Goal: Leave review/rating

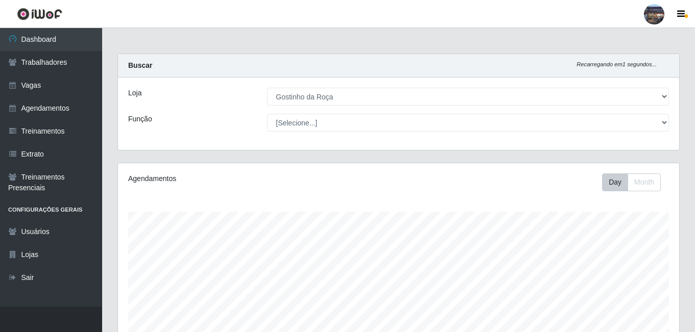
select select "303"
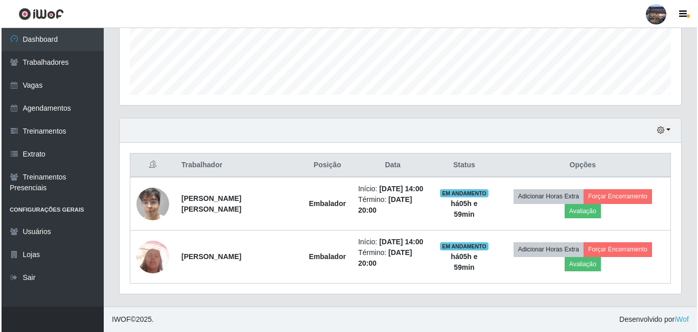
scroll to position [212, 561]
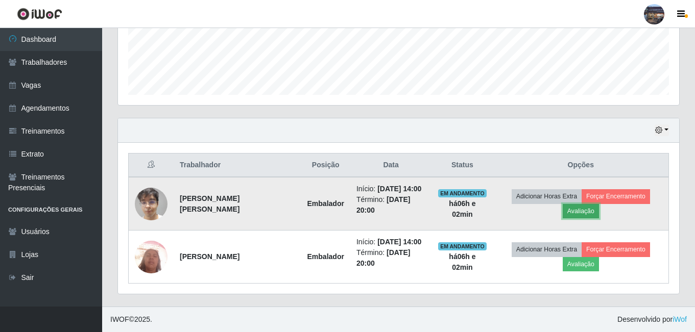
click at [578, 209] on button "Avaliação" at bounding box center [581, 211] width 36 height 14
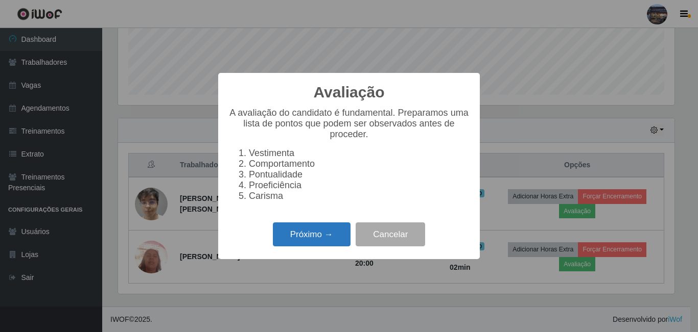
click at [300, 240] on button "Próximo →" at bounding box center [312, 235] width 78 height 24
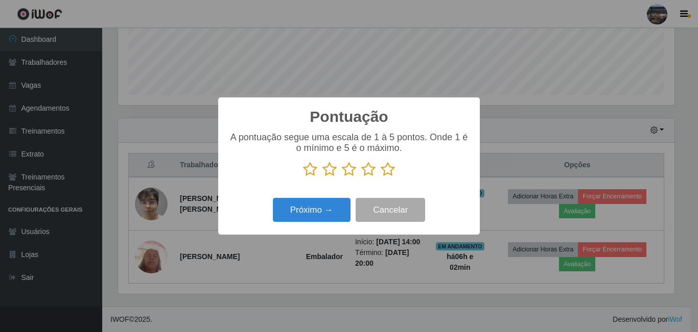
click at [389, 168] on icon at bounding box center [388, 169] width 14 height 15
click at [381, 177] on input "radio" at bounding box center [381, 177] width 0 height 0
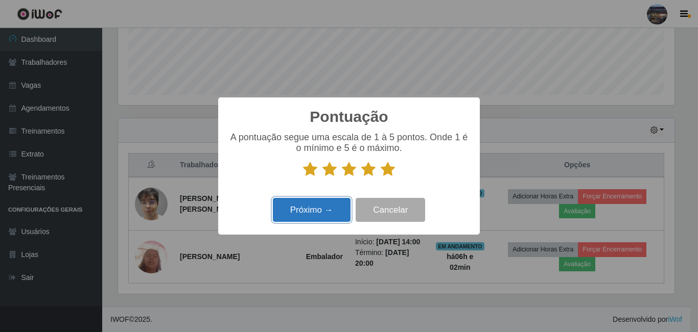
click at [323, 209] on button "Próximo →" at bounding box center [312, 210] width 78 height 24
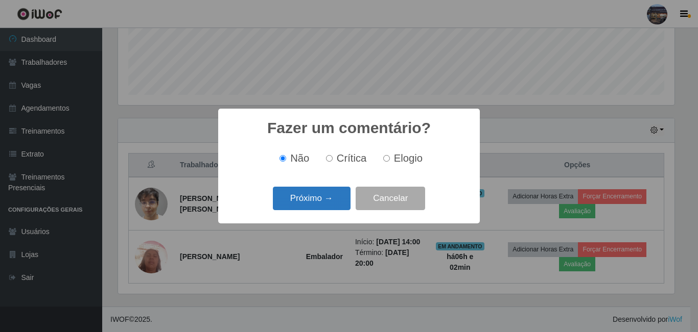
click at [305, 200] on button "Próximo →" at bounding box center [312, 199] width 78 height 24
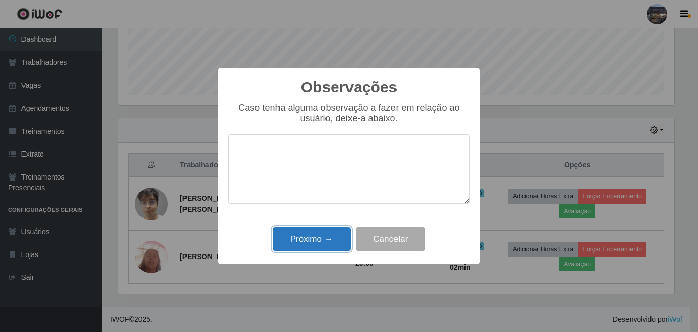
click at [302, 239] on button "Próximo →" at bounding box center [312, 240] width 78 height 24
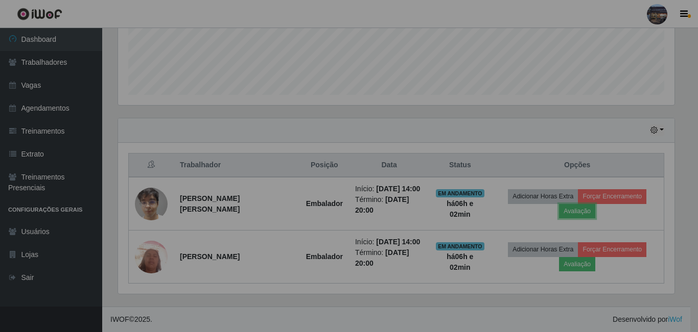
scroll to position [212, 561]
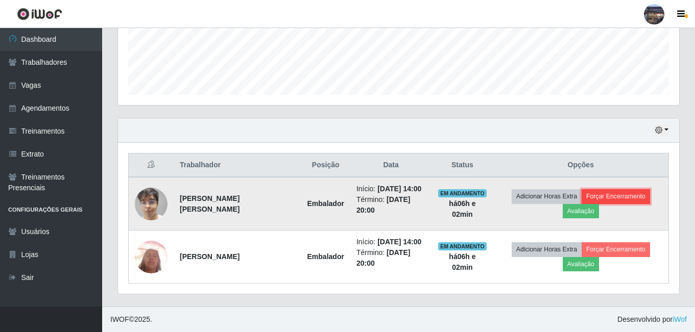
click at [622, 195] on button "Forçar Encerramento" at bounding box center [616, 196] width 68 height 14
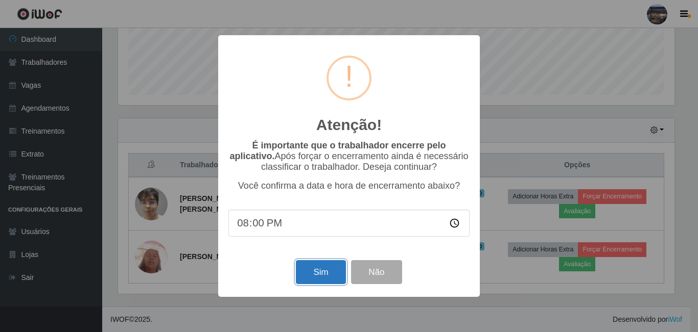
click at [322, 272] on button "Sim" at bounding box center [321, 272] width 50 height 24
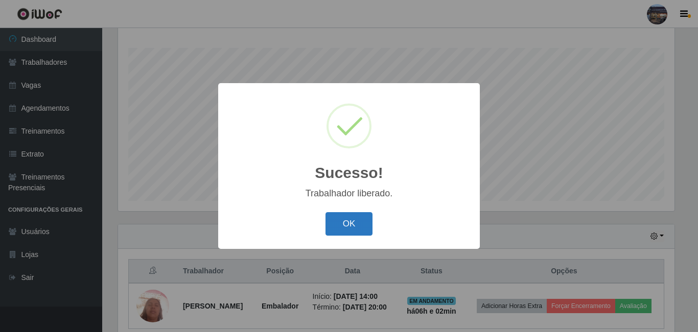
click at [366, 218] on button "OK" at bounding box center [348, 224] width 47 height 24
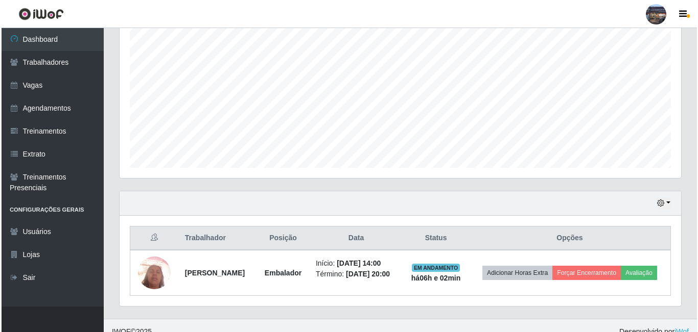
scroll to position [215, 0]
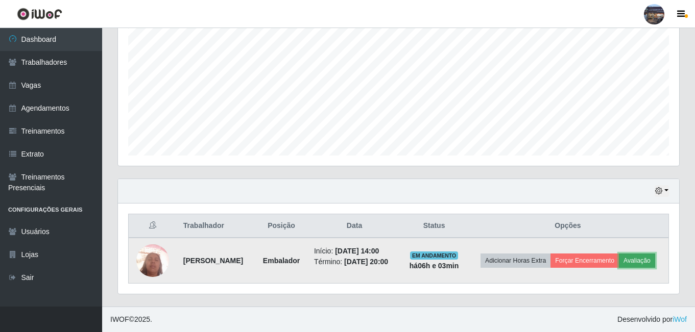
click at [619, 268] on button "Avaliação" at bounding box center [637, 261] width 36 height 14
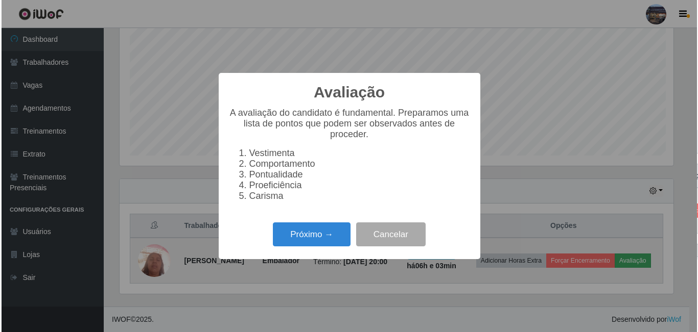
scroll to position [212, 556]
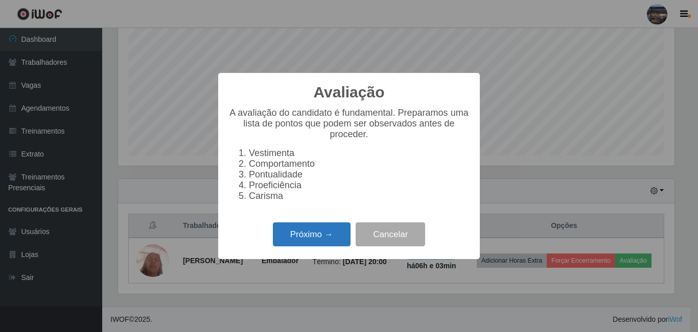
click at [312, 237] on button "Próximo →" at bounding box center [312, 235] width 78 height 24
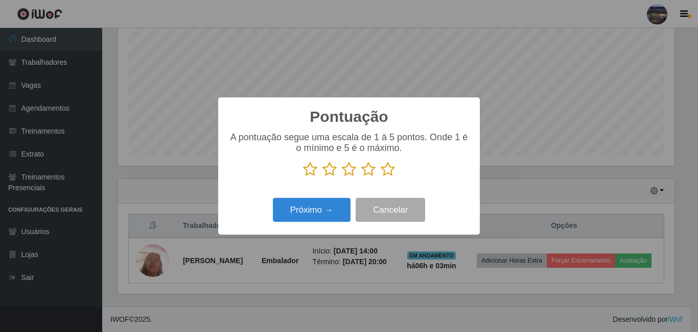
click at [385, 170] on icon at bounding box center [388, 169] width 14 height 15
click at [381, 177] on input "radio" at bounding box center [381, 177] width 0 height 0
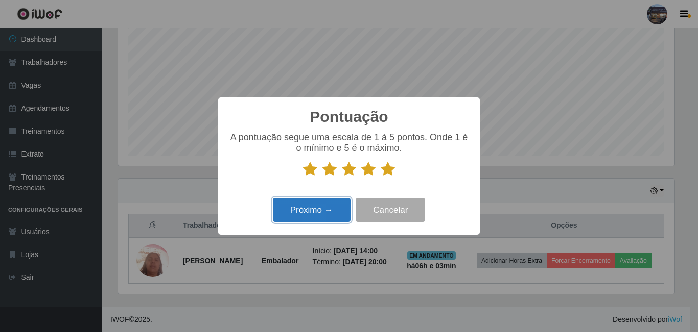
click at [316, 208] on button "Próximo →" at bounding box center [312, 210] width 78 height 24
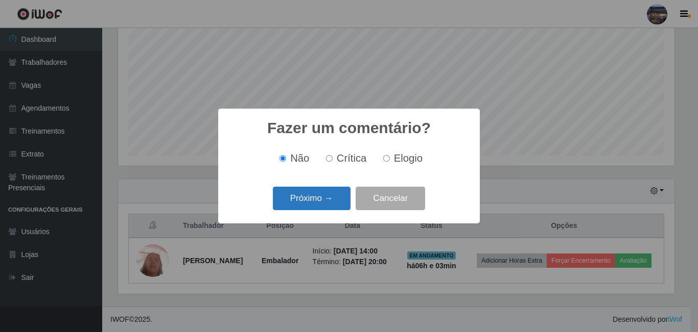
click at [312, 201] on button "Próximo →" at bounding box center [312, 199] width 78 height 24
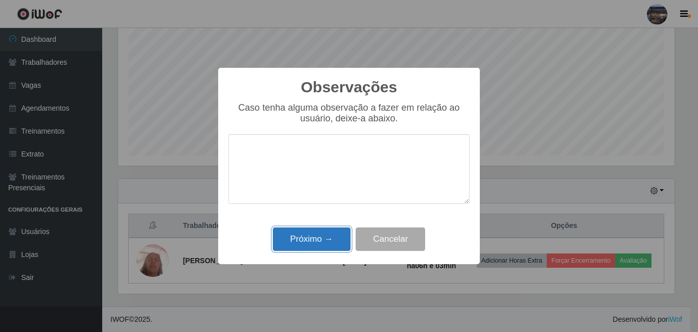
click at [303, 244] on button "Próximo →" at bounding box center [312, 240] width 78 height 24
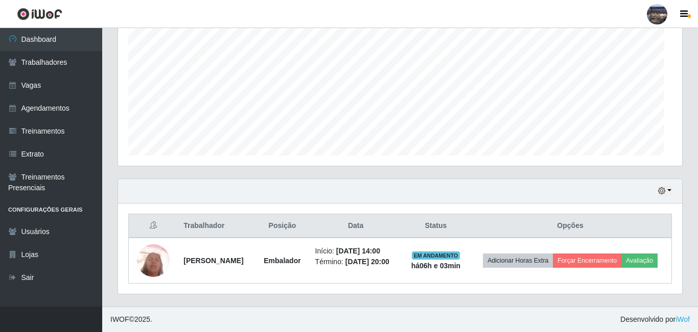
scroll to position [212, 561]
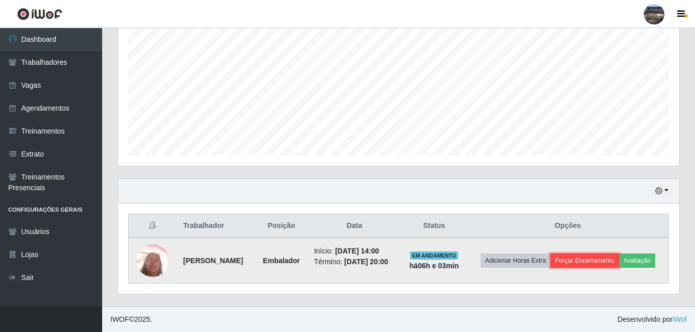
click at [607, 254] on button "Forçar Encerramento" at bounding box center [585, 261] width 68 height 14
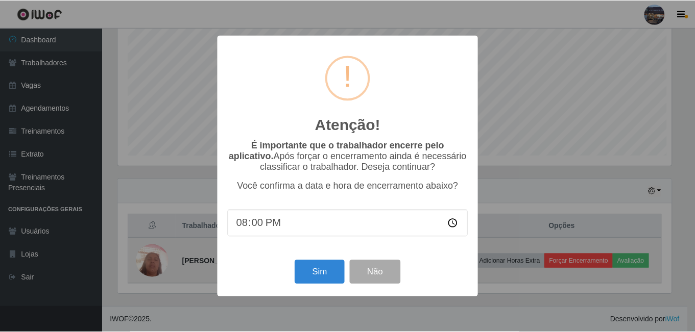
scroll to position [212, 556]
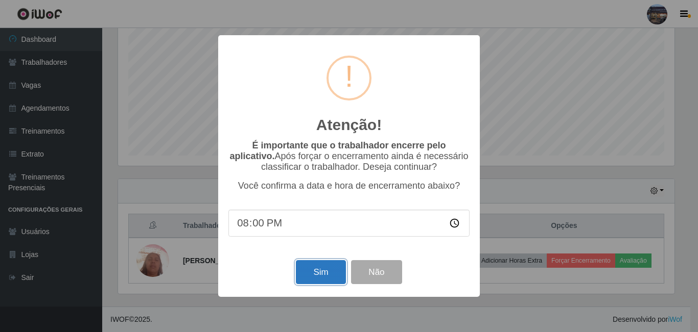
click at [317, 273] on button "Sim" at bounding box center [321, 272] width 50 height 24
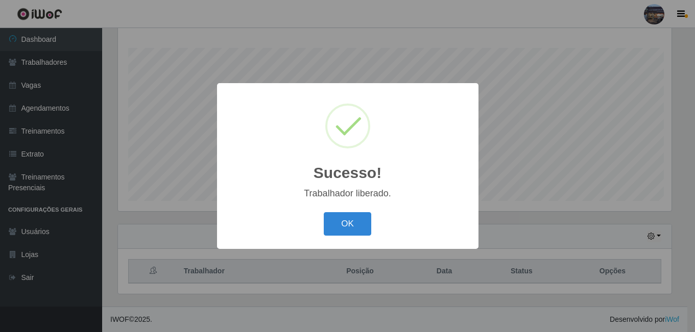
scroll to position [0, 0]
click at [348, 218] on button "OK" at bounding box center [348, 224] width 47 height 24
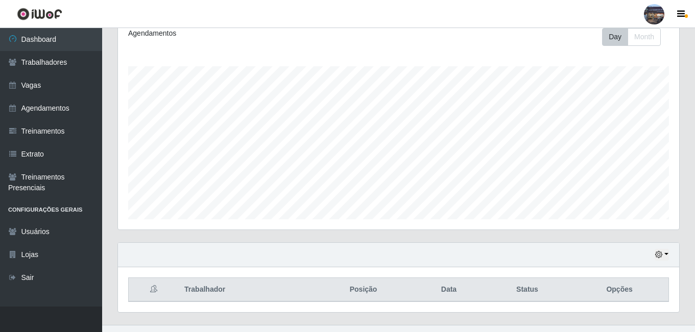
scroll to position [164, 0]
